Goal: Entertainment & Leisure: Consume media (video, audio)

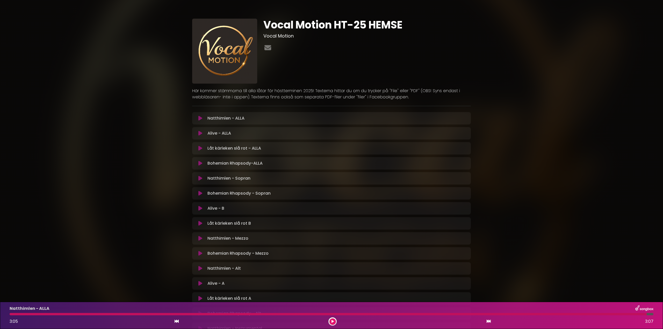
click at [199, 254] on icon at bounding box center [201, 253] width 4 height 5
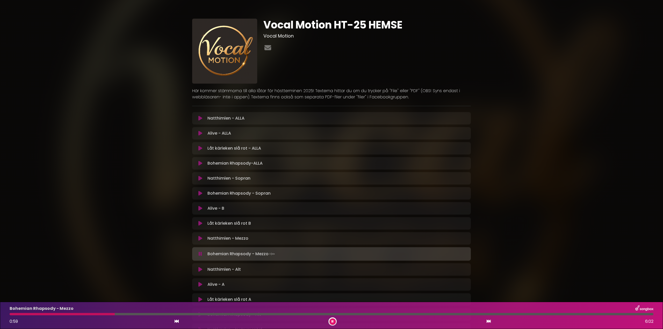
click at [201, 162] on icon at bounding box center [201, 163] width 4 height 5
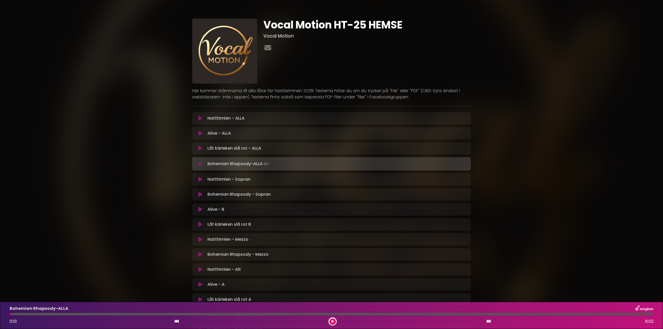
click at [351, 315] on div at bounding box center [332, 314] width 644 height 2
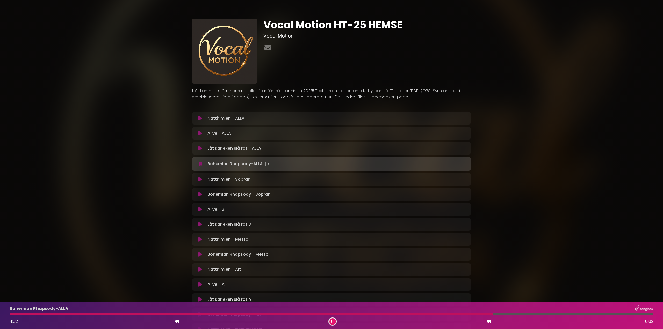
click at [200, 285] on icon at bounding box center [201, 284] width 4 height 5
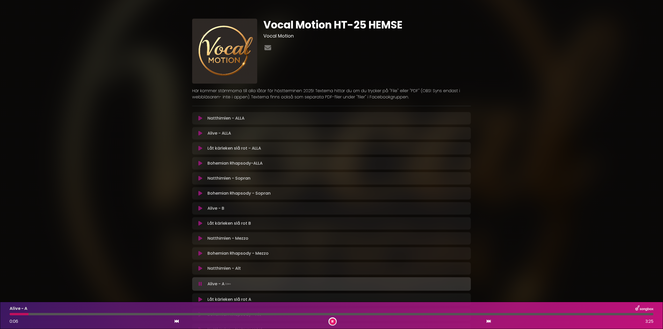
scroll to position [128, 0]
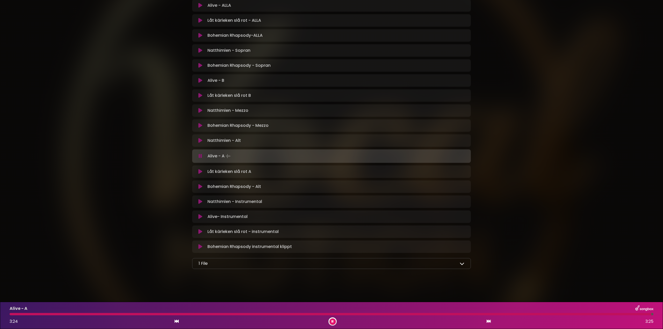
click at [200, 173] on icon at bounding box center [201, 171] width 4 height 5
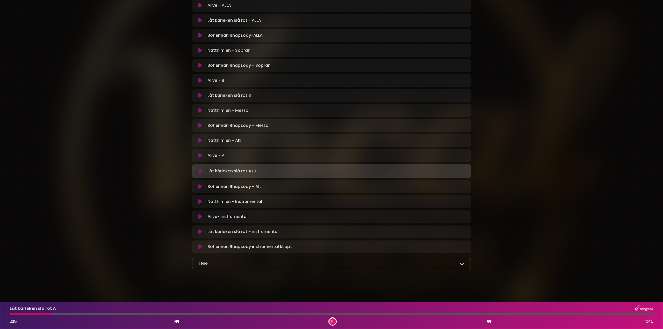
click at [52, 314] on div at bounding box center [332, 314] width 644 height 2
click at [61, 313] on div at bounding box center [332, 314] width 644 height 2
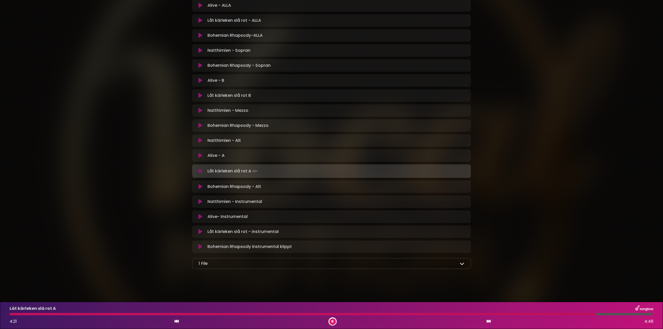
click at [199, 21] on icon at bounding box center [201, 20] width 4 height 5
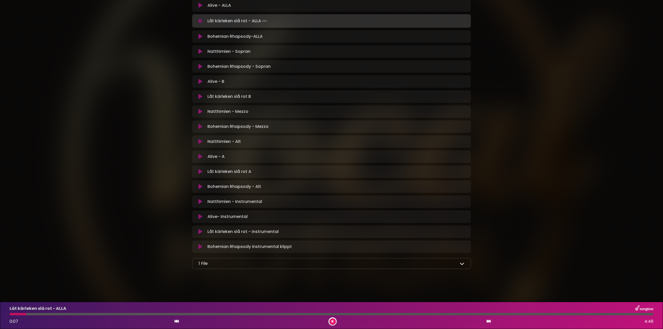
click at [201, 111] on icon at bounding box center [201, 111] width 4 height 5
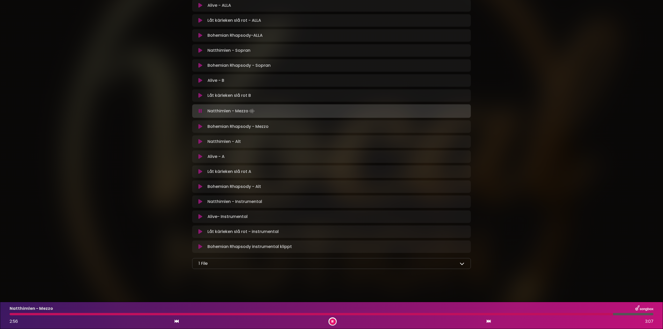
scroll to position [0, 0]
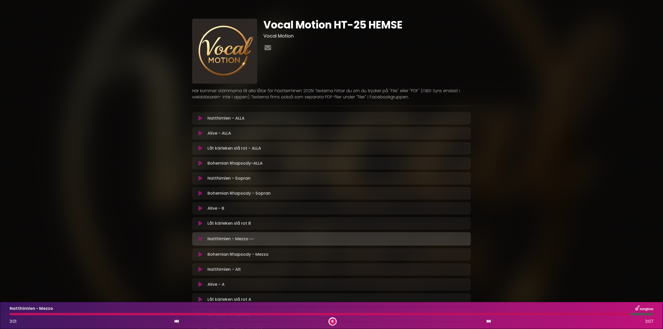
click at [199, 117] on icon at bounding box center [201, 118] width 4 height 5
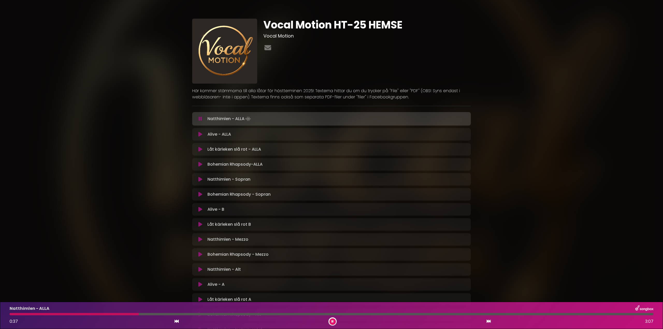
click at [139, 315] on div at bounding box center [74, 314] width 129 height 2
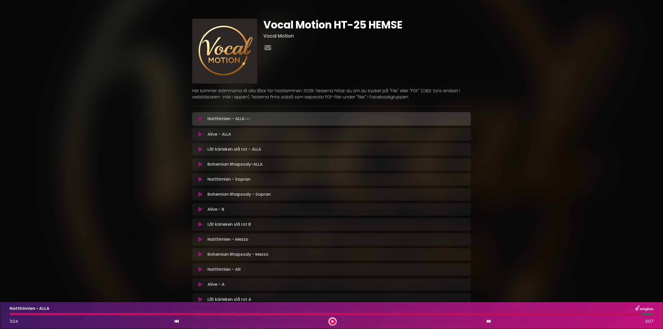
click at [333, 321] on icon at bounding box center [333, 321] width 2 height 3
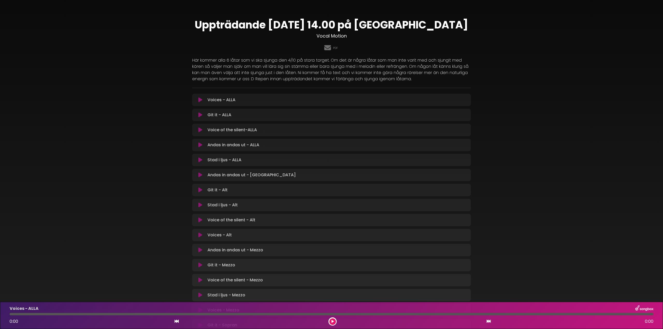
click at [201, 102] on icon at bounding box center [201, 99] width 4 height 5
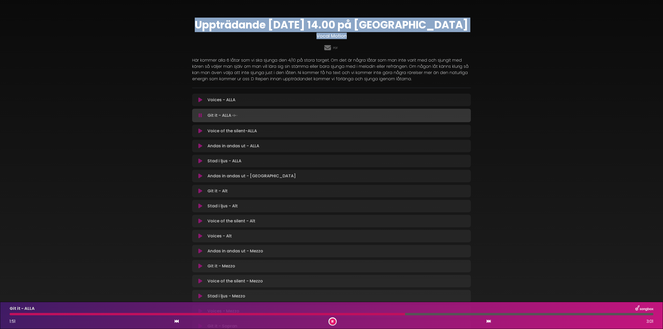
drag, startPoint x: 56, startPoint y: 12, endPoint x: 324, endPoint y: 133, distance: 294.1
click at [282, 120] on div "Uppträdande 4/10 14.00 på Stora Torget Vocal Motion PDF" at bounding box center [331, 249] width 663 height 487
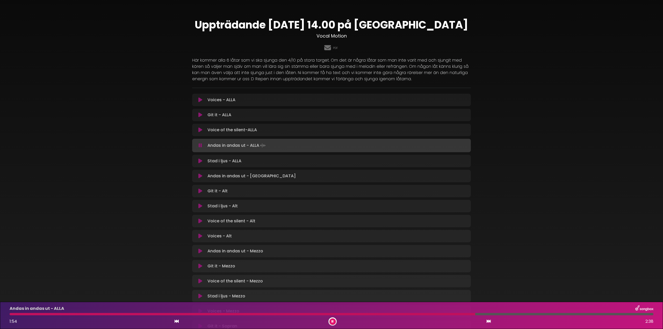
drag, startPoint x: 529, startPoint y: 128, endPoint x: 535, endPoint y: 132, distance: 7.7
click at [534, 132] on div "Uppträdande 4/10 14.00 på Stora Torget Vocal Motion PDF" at bounding box center [331, 249] width 663 height 487
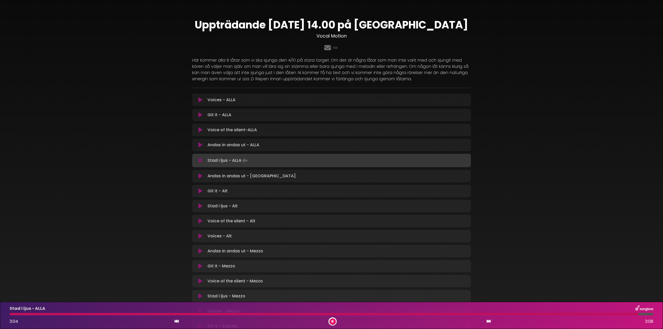
click at [199, 252] on icon at bounding box center [201, 251] width 4 height 5
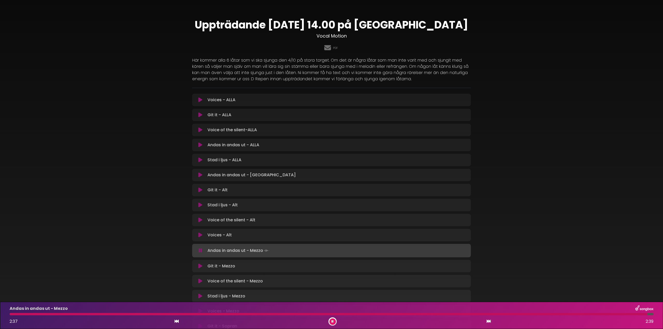
click at [335, 322] on button at bounding box center [333, 322] width 6 height 6
